Goal: Transaction & Acquisition: Purchase product/service

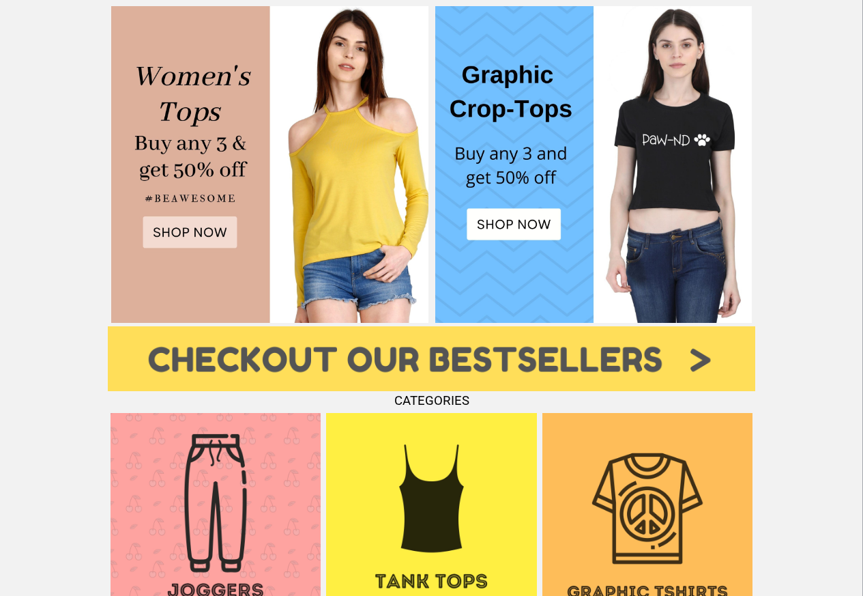
scroll to position [983, 0]
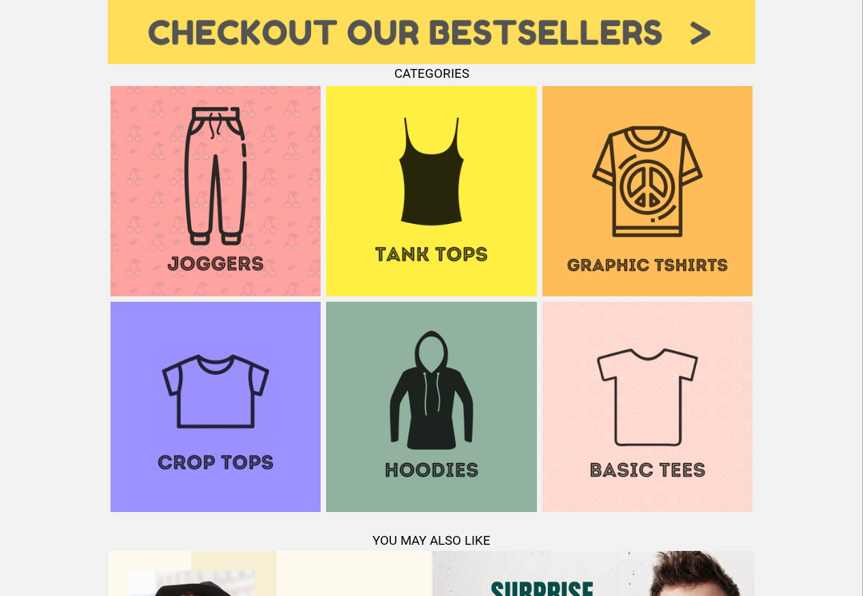
click at [626, 154] on img at bounding box center [647, 191] width 210 height 210
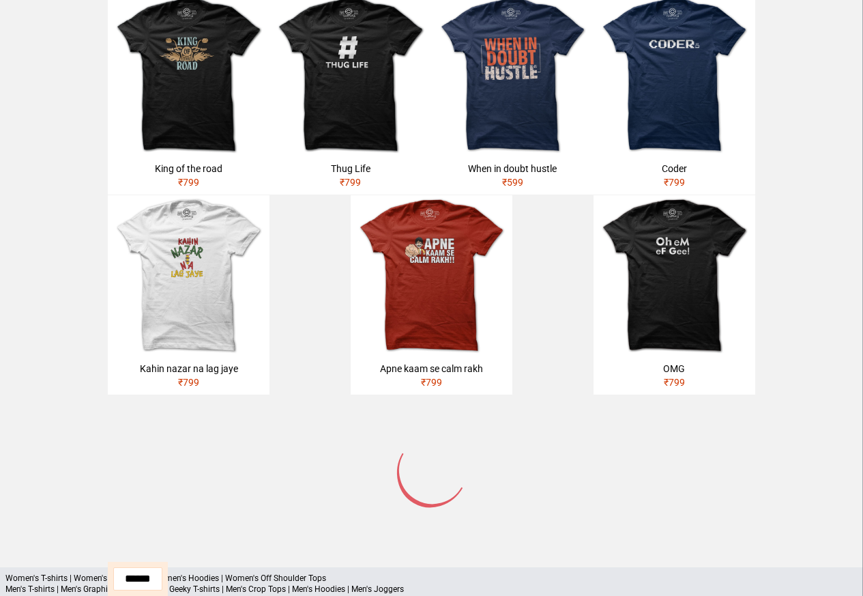
scroll to position [652, 0]
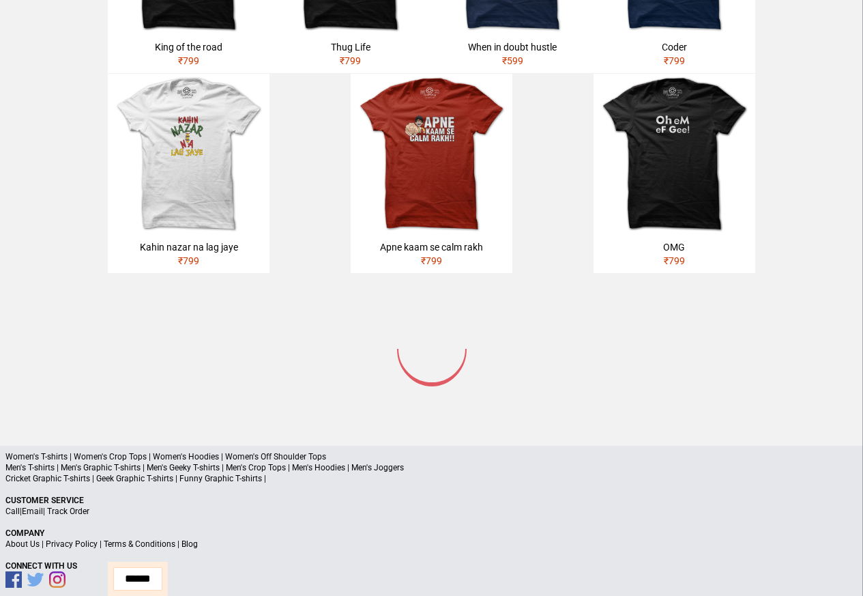
click at [177, 240] on div "Kahin nazar na lag jaye" at bounding box center [188, 247] width 151 height 14
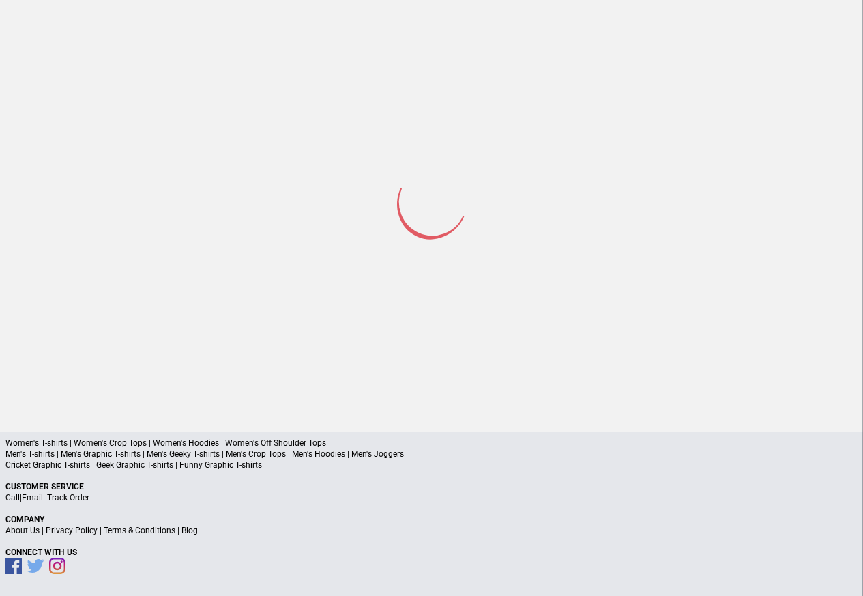
scroll to position [65, 0]
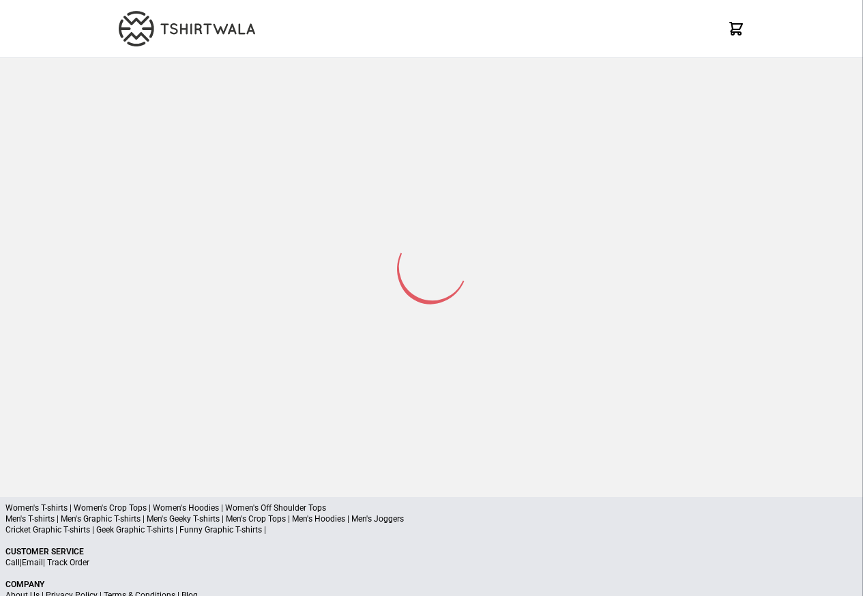
scroll to position [65, 0]
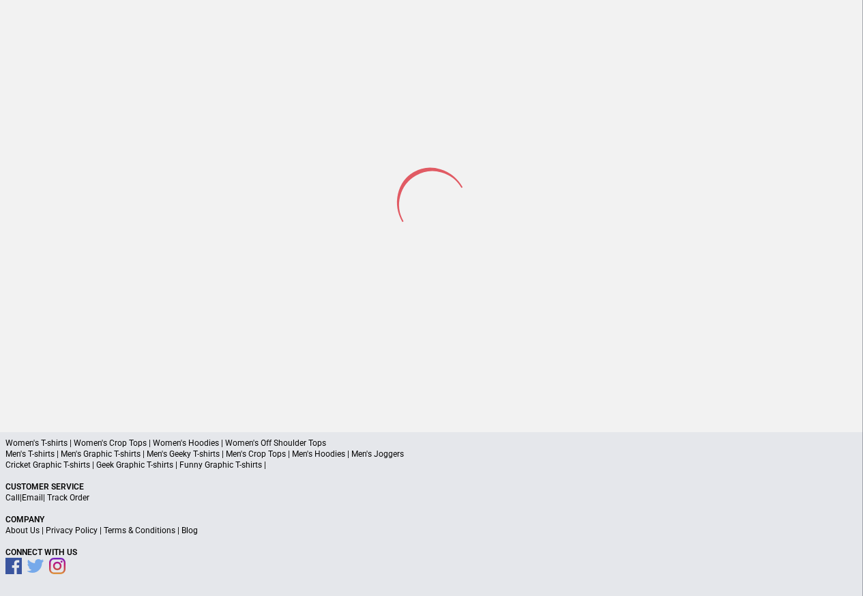
select select "*********"
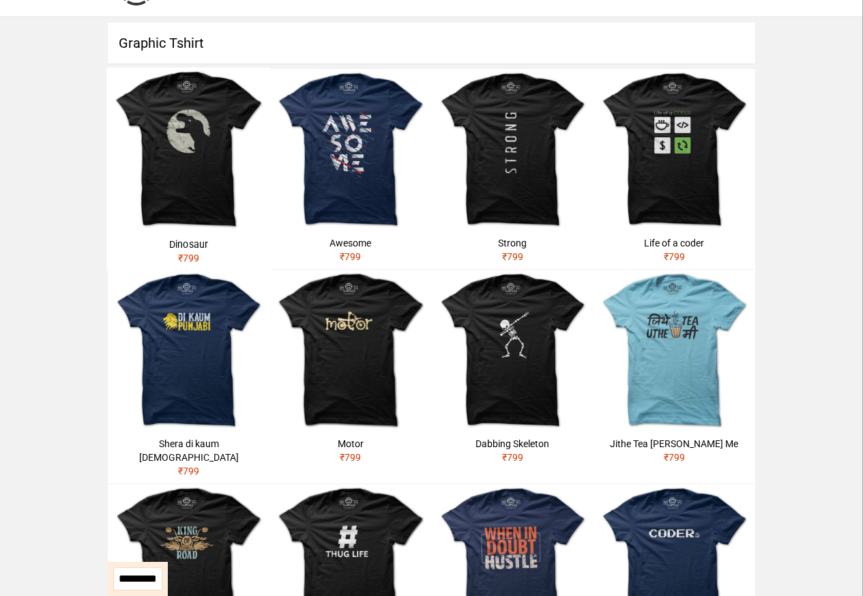
scroll to position [0, 0]
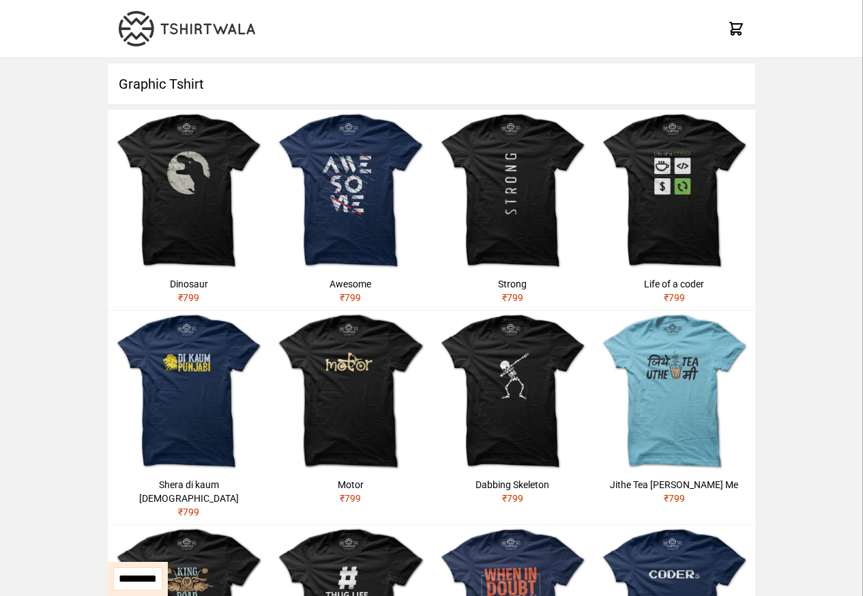
click at [178, 84] on h1 "Graphic Tshirt" at bounding box center [432, 83] width 648 height 41
click at [162, 84] on h1 "Graphic Tshirt" at bounding box center [432, 83] width 648 height 41
click at [826, 10] on div "X" at bounding box center [431, 29] width 863 height 58
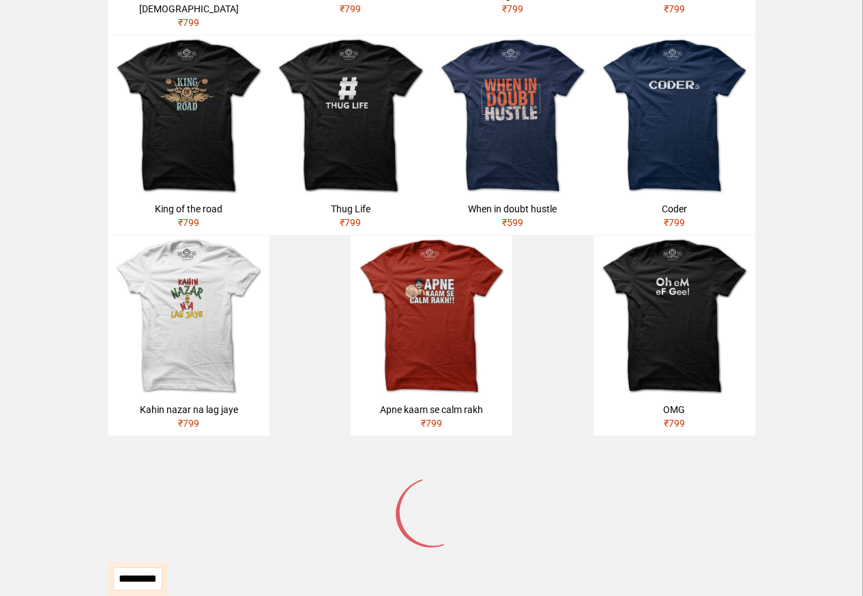
scroll to position [491, 0]
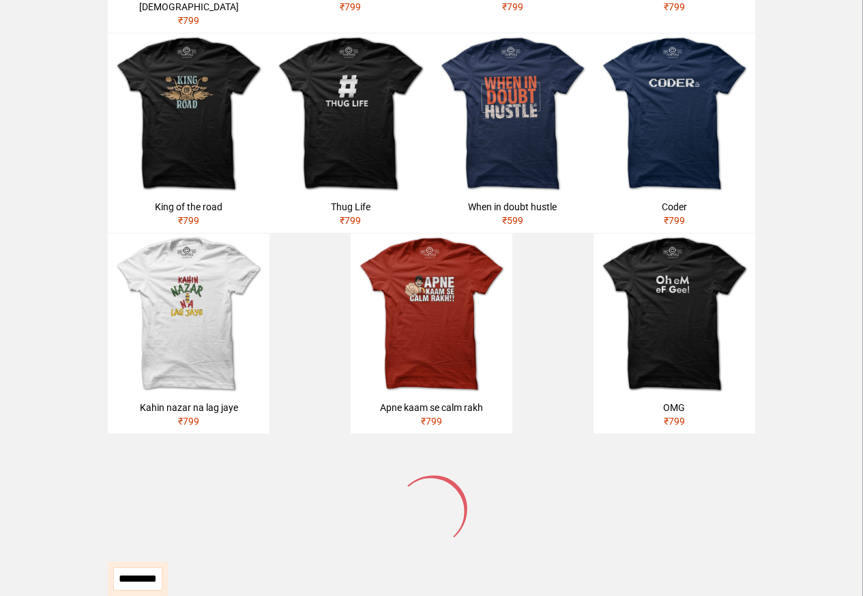
click at [147, 579] on select "**********" at bounding box center [137, 578] width 49 height 23
